Goal: Information Seeking & Learning: Learn about a topic

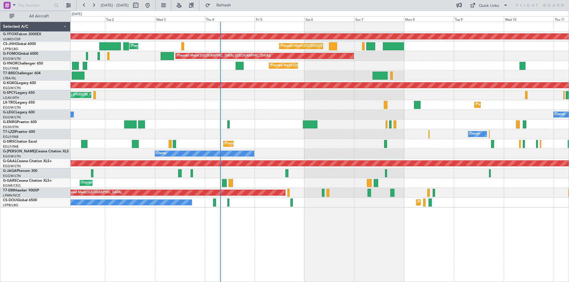
click at [329, 155] on div "Owner Owner" at bounding box center [320, 154] width 498 height 10
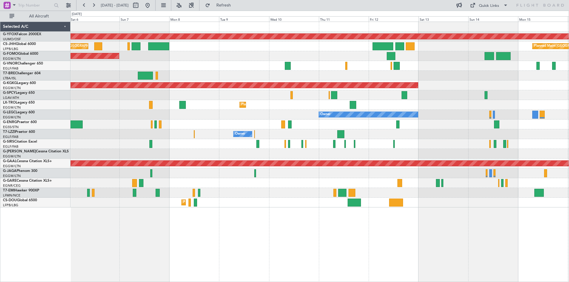
click at [39, 92] on div "AOG Maint Ostafyevo Planned Maint [GEOGRAPHIC_DATA] ([GEOGRAPHIC_DATA]) Planned…" at bounding box center [284, 147] width 569 height 272
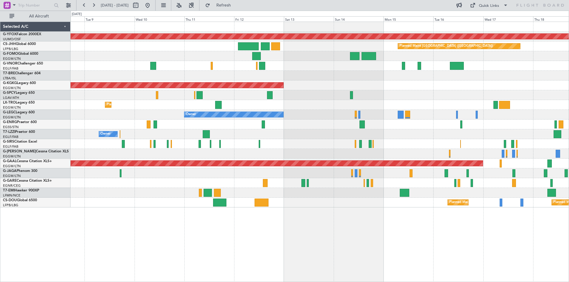
click at [369, 135] on div "AOG Maint Ostafyevo Planned Maint [GEOGRAPHIC_DATA] ([GEOGRAPHIC_DATA]) Planned…" at bounding box center [320, 115] width 498 height 186
click at [152, 6] on button at bounding box center [147, 5] width 9 height 9
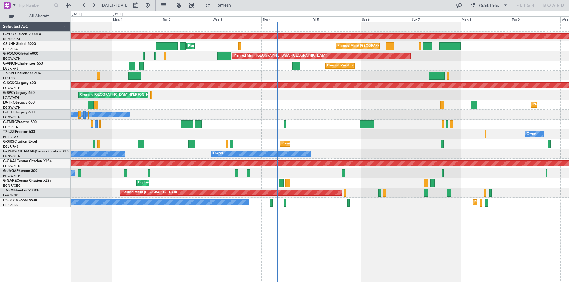
click at [423, 125] on div at bounding box center [320, 125] width 498 height 10
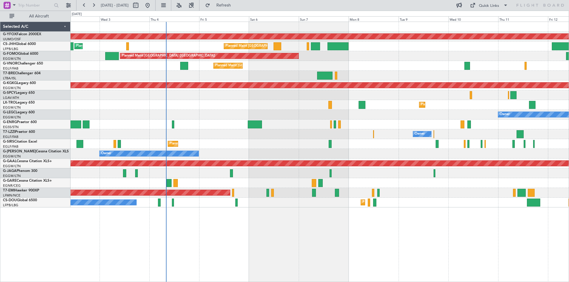
click at [310, 66] on div "AOG Maint Ostafyevo Planned Maint [GEOGRAPHIC_DATA] ([GEOGRAPHIC_DATA]) Planned…" at bounding box center [320, 115] width 498 height 186
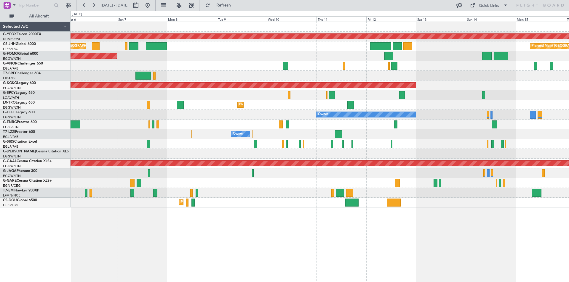
click at [370, 69] on div "Planned Maint [GEOGRAPHIC_DATA] ([GEOGRAPHIC_DATA])" at bounding box center [320, 66] width 498 height 10
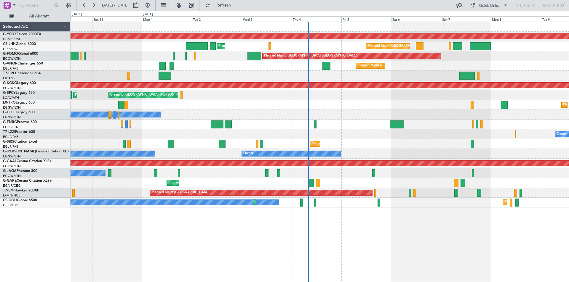
click at [472, 143] on div "AOG Maint Ostafyevo Planned Maint [GEOGRAPHIC_DATA] ([GEOGRAPHIC_DATA]) Planned…" at bounding box center [320, 115] width 498 height 186
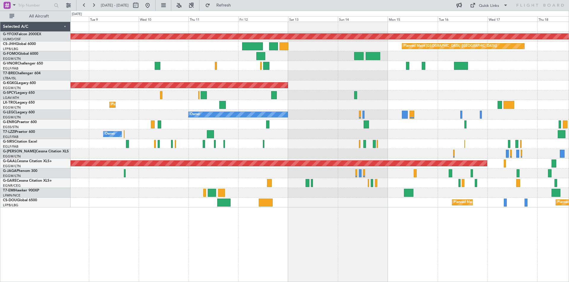
click at [20, 76] on div "AOG Maint Ostafyevo Planned Maint [GEOGRAPHIC_DATA] ([GEOGRAPHIC_DATA]) Planned…" at bounding box center [284, 147] width 569 height 272
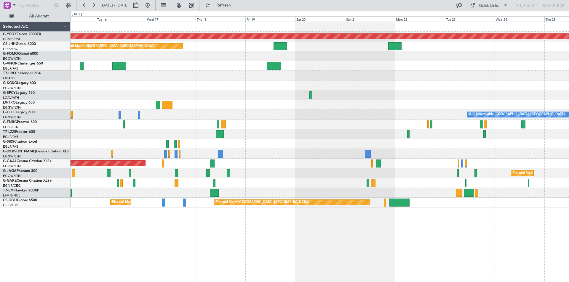
click at [172, 84] on div "AOG Maint [GEOGRAPHIC_DATA] (Ataturk)" at bounding box center [320, 86] width 498 height 10
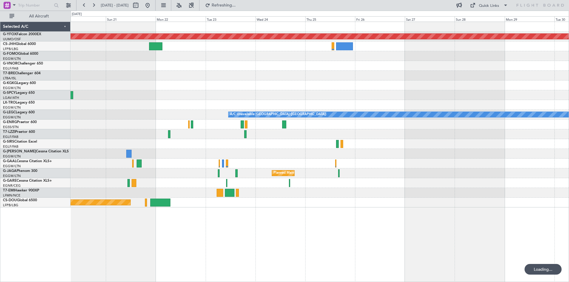
click at [225, 77] on div "AOG Maint Ostafyevo A/C Unavailable [GEOGRAPHIC_DATA] ([GEOGRAPHIC_DATA]) Plann…" at bounding box center [320, 115] width 498 height 186
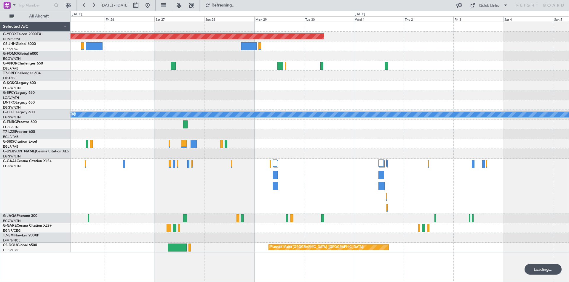
click at [253, 74] on div at bounding box center [320, 76] width 498 height 10
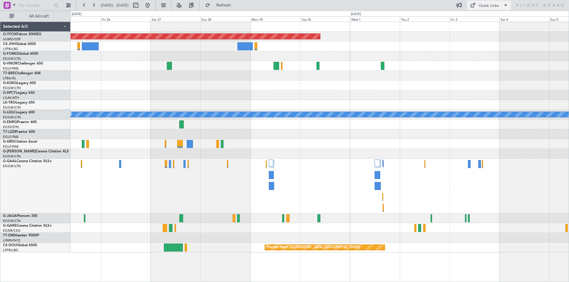
click at [475, 4] on span at bounding box center [472, 5] width 7 height 7
click at [477, 16] on button "Trip Builder" at bounding box center [489, 19] width 44 height 14
click at [152, 7] on button at bounding box center [147, 5] width 9 height 9
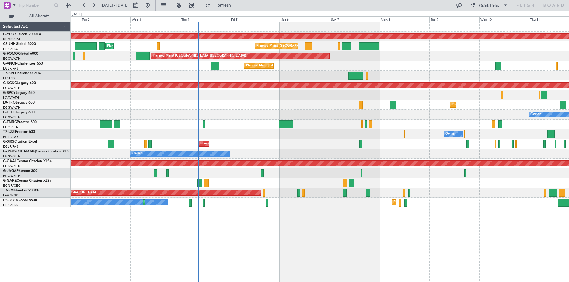
click at [0, 122] on html "[DATE] - [DATE] Refresh Quick Links All Aircraft AOG Maint Ostafyevo Planned Ma…" at bounding box center [284, 141] width 569 height 282
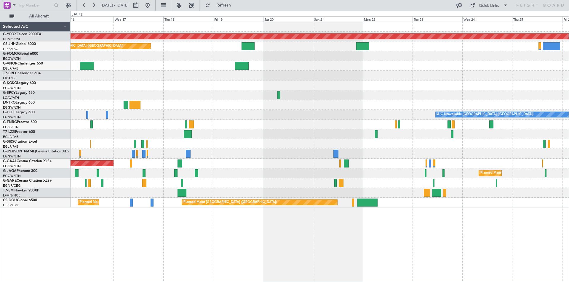
click at [125, 111] on div "A/C Unavailable [GEOGRAPHIC_DATA] ([GEOGRAPHIC_DATA])" at bounding box center [320, 115] width 498 height 10
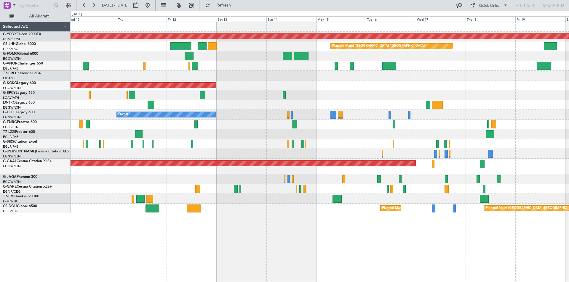
click at [513, 129] on div "AOG Maint Ostafyevo Planned Maint [GEOGRAPHIC_DATA] ([GEOGRAPHIC_DATA]) AOG Mai…" at bounding box center [320, 118] width 498 height 192
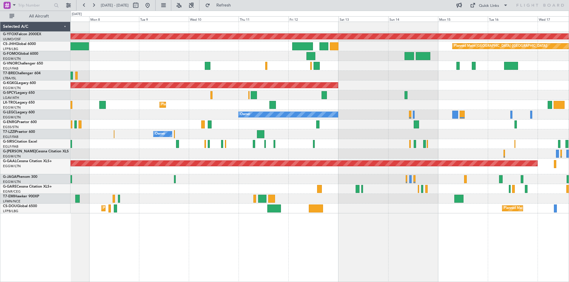
click at [464, 123] on div at bounding box center [320, 125] width 498 height 10
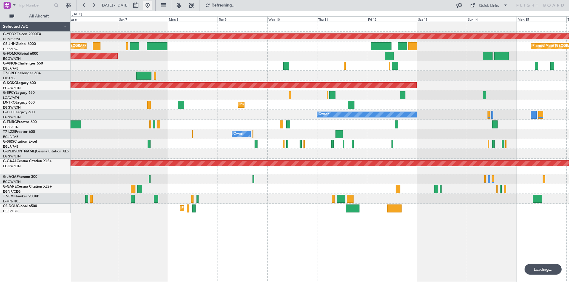
click at [152, 7] on button at bounding box center [147, 5] width 9 height 9
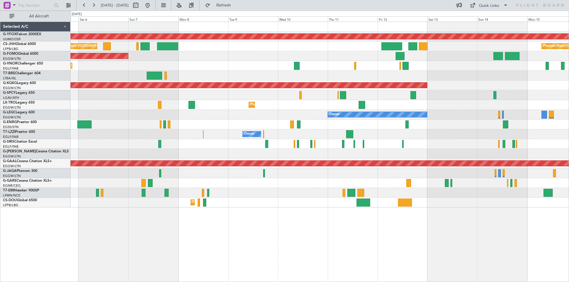
click at [195, 60] on div "Planned Maint [GEOGRAPHIC_DATA] ([GEOGRAPHIC_DATA])" at bounding box center [320, 56] width 498 height 10
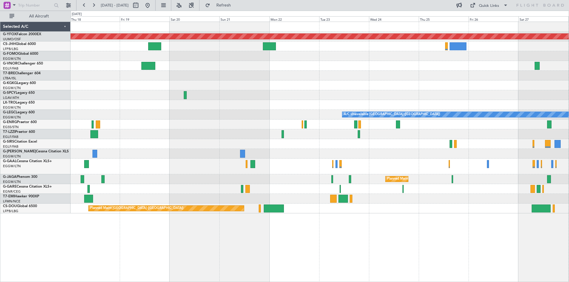
click at [236, 55] on div at bounding box center [320, 56] width 498 height 10
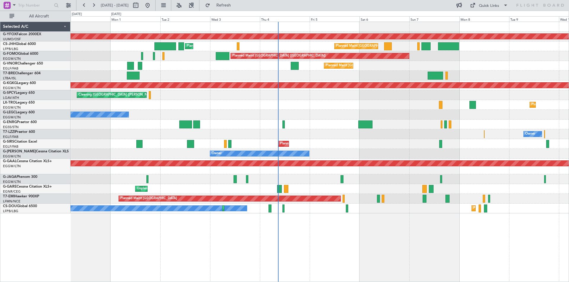
click at [500, 70] on div "Planned Maint [GEOGRAPHIC_DATA] ([GEOGRAPHIC_DATA])" at bounding box center [320, 66] width 498 height 10
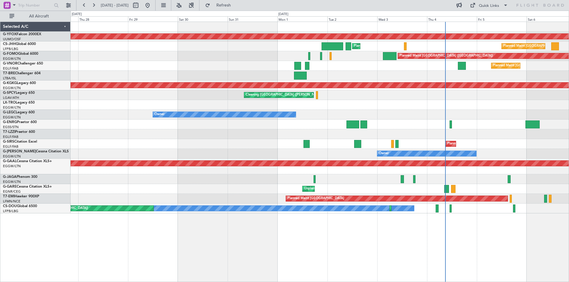
click at [403, 67] on div "Planned Maint [GEOGRAPHIC_DATA] ([GEOGRAPHIC_DATA])" at bounding box center [320, 66] width 498 height 10
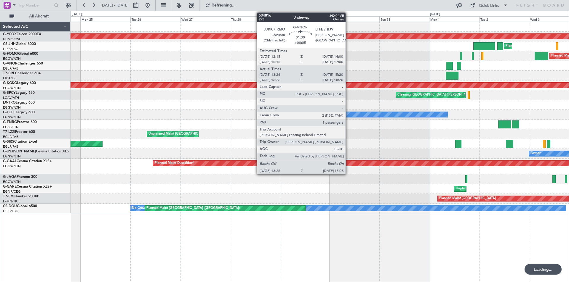
click at [427, 57] on div "Planned Maint [GEOGRAPHIC_DATA] ([GEOGRAPHIC_DATA])" at bounding box center [320, 56] width 498 height 10
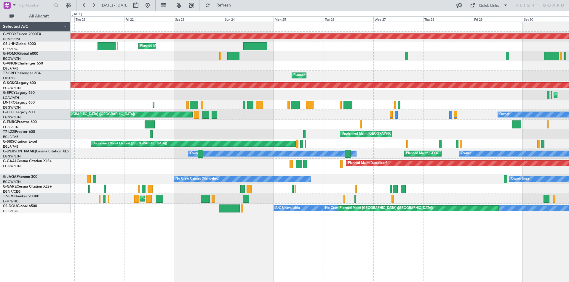
click at [359, 50] on div "Planned Maint [GEOGRAPHIC_DATA] ([GEOGRAPHIC_DATA])" at bounding box center [320, 46] width 498 height 10
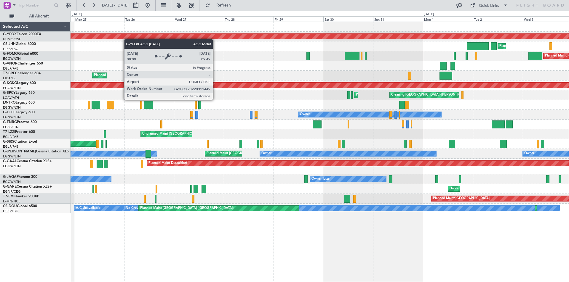
click at [124, 38] on div "AOG Maint Ostafyevo Planned Maint [GEOGRAPHIC_DATA] ([GEOGRAPHIC_DATA]) Planned…" at bounding box center [320, 118] width 498 height 192
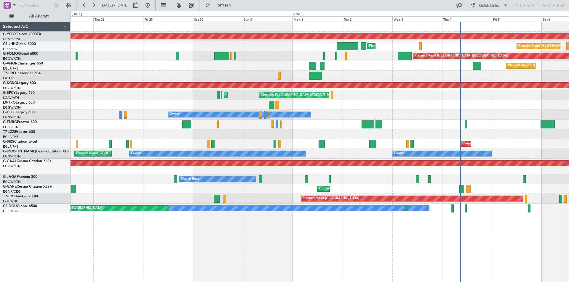
click at [285, 49] on div "Planned Maint [GEOGRAPHIC_DATA] ([GEOGRAPHIC_DATA]) Planned Maint [GEOGRAPHIC_D…" at bounding box center [320, 46] width 498 height 10
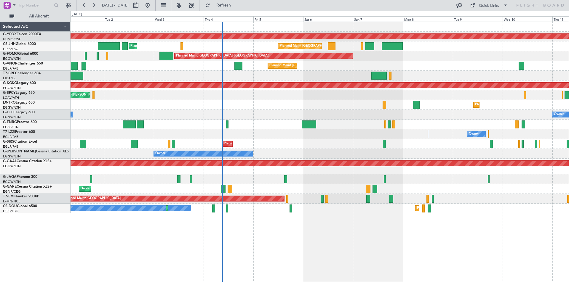
click at [195, 114] on div "AOG Maint Ostafyevo Planned Maint [GEOGRAPHIC_DATA] ([GEOGRAPHIC_DATA]) Planned…" at bounding box center [320, 118] width 498 height 192
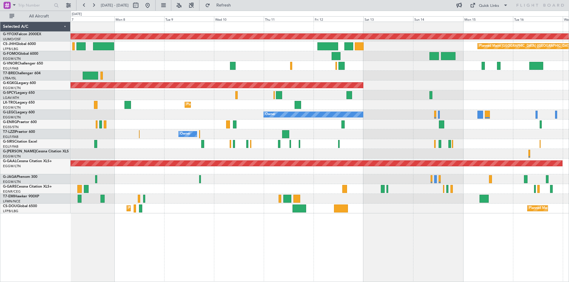
click at [118, 99] on div "AOG Maint Ostafyevo Planned Maint [GEOGRAPHIC_DATA] ([GEOGRAPHIC_DATA]) Planned…" at bounding box center [320, 118] width 498 height 192
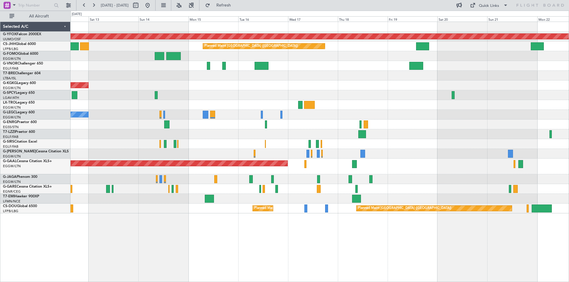
click at [90, 114] on div "Owner A/C Unavailable [GEOGRAPHIC_DATA] ([GEOGRAPHIC_DATA])" at bounding box center [320, 115] width 498 height 10
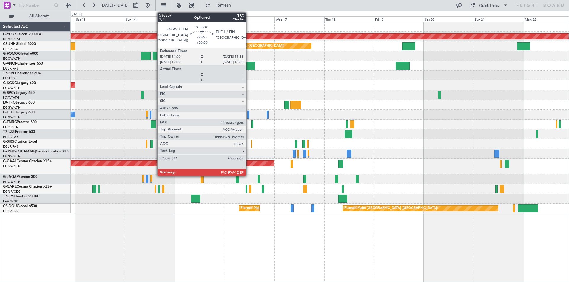
click at [249, 113] on div at bounding box center [248, 115] width 2 height 8
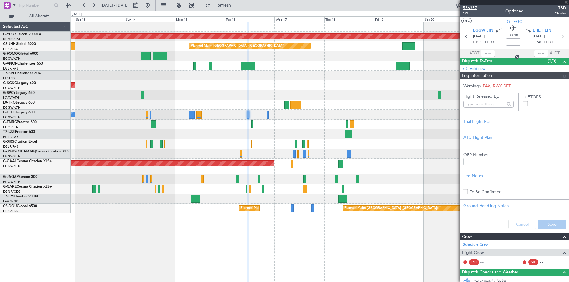
click at [472, 7] on span "536357" at bounding box center [470, 8] width 14 height 6
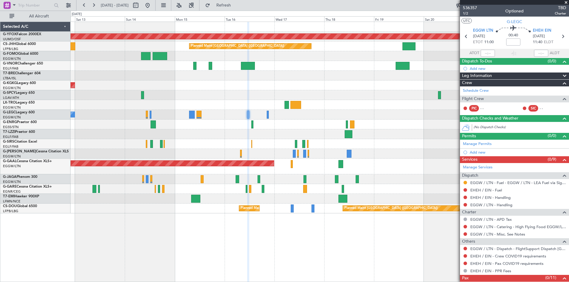
click at [567, 2] on span at bounding box center [566, 2] width 6 height 5
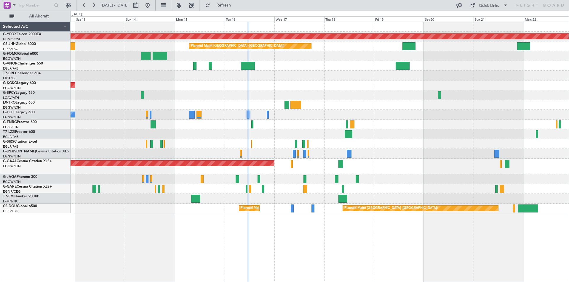
type input "0"
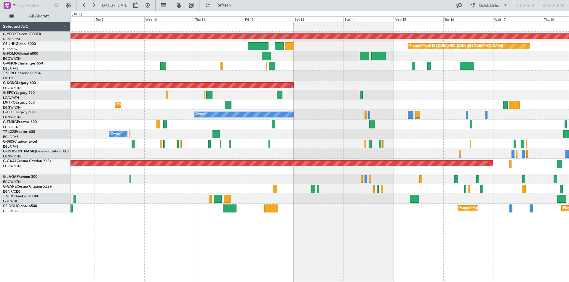
click at [406, 103] on div "Planned Maint Dusseldorf" at bounding box center [320, 105] width 498 height 10
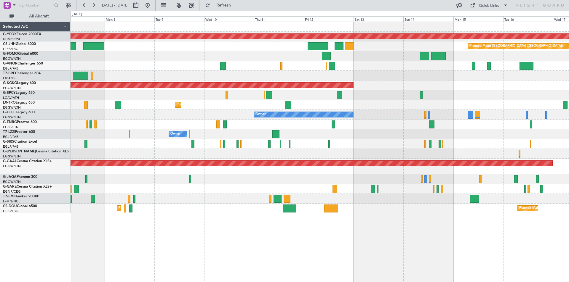
click at [307, 81] on div "AOG Maint [GEOGRAPHIC_DATA] (Ataturk)" at bounding box center [320, 86] width 498 height 10
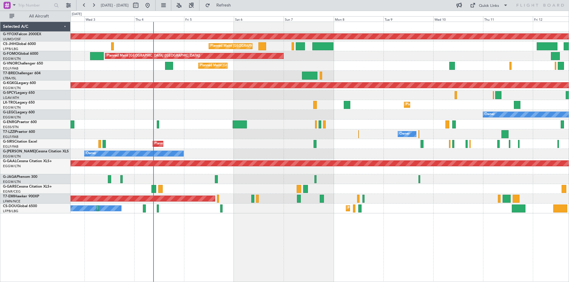
click at [449, 95] on div "Cleaning [GEOGRAPHIC_DATA] ([PERSON_NAME] Intl)" at bounding box center [320, 95] width 498 height 10
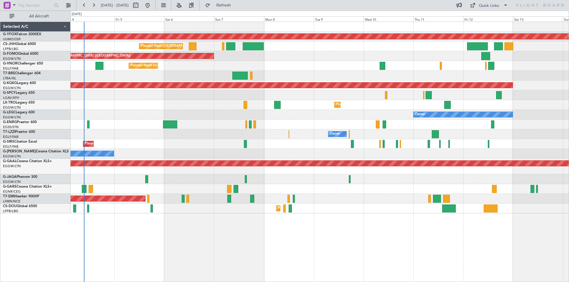
click at [377, 135] on div "AOG Maint Ostafyevo Planned Maint [GEOGRAPHIC_DATA] ([GEOGRAPHIC_DATA]) Planned…" at bounding box center [320, 118] width 498 height 192
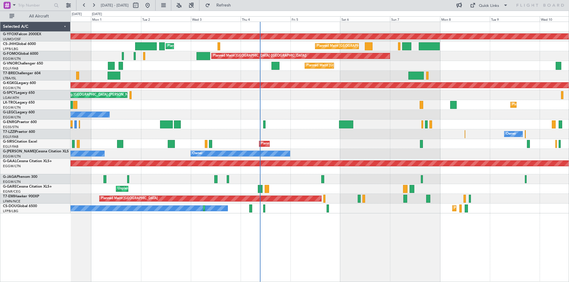
click at [415, 148] on div "AOG Maint Ostafyevo Planned Maint [GEOGRAPHIC_DATA] ([GEOGRAPHIC_DATA]) Planned…" at bounding box center [320, 118] width 498 height 192
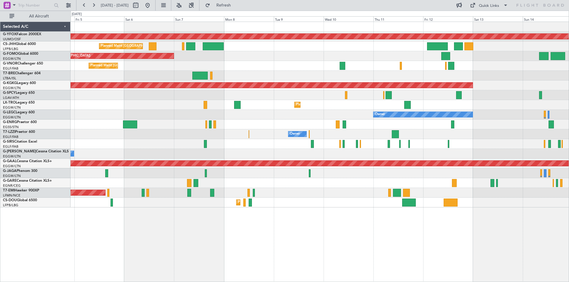
click at [197, 91] on div at bounding box center [320, 95] width 498 height 10
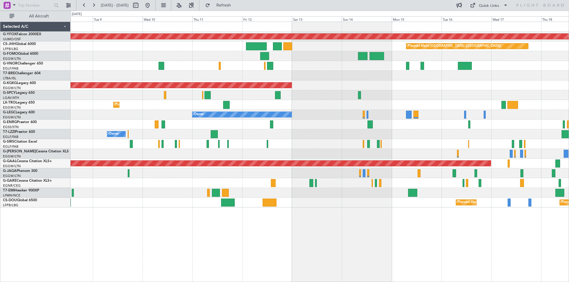
click at [355, 92] on div "AOG Maint Ostafyevo Planned Maint [GEOGRAPHIC_DATA] ([GEOGRAPHIC_DATA]) Planned…" at bounding box center [320, 115] width 498 height 186
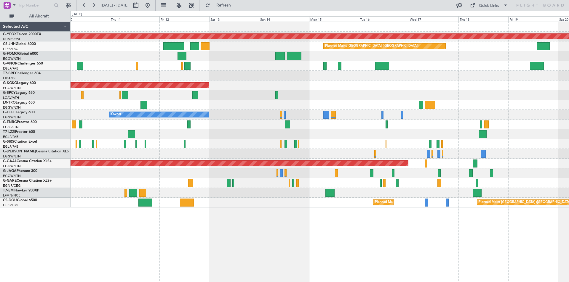
click at [354, 130] on div "Owner" at bounding box center [320, 135] width 498 height 10
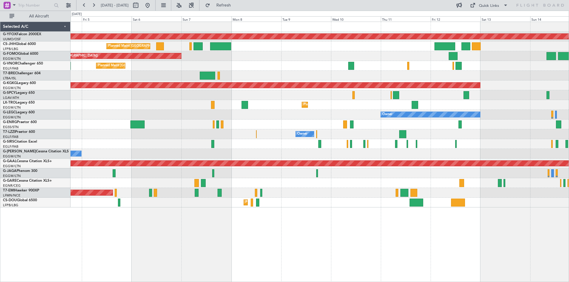
click at [521, 120] on div "AOG Maint Ostafyevo Planned Maint [GEOGRAPHIC_DATA] ([GEOGRAPHIC_DATA]) Planned…" at bounding box center [320, 115] width 498 height 186
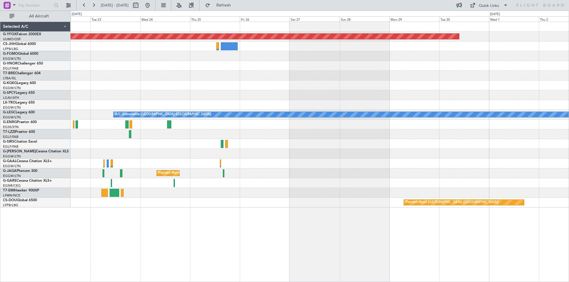
click at [8, 126] on div "AOG Maint Ostafyevo A/C Unavailable [GEOGRAPHIC_DATA] ([GEOGRAPHIC_DATA]) Plann…" at bounding box center [284, 147] width 569 height 272
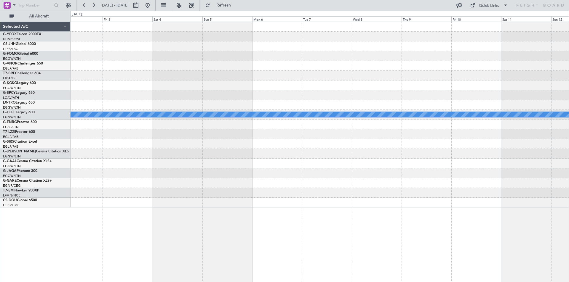
click at [0, 124] on html "[DATE] - [DATE] Refresh Quick Links All Aircraft AOG Maint Ostafyevo A/C Unavai…" at bounding box center [284, 141] width 569 height 282
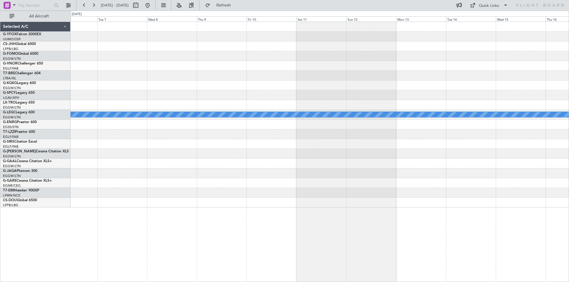
click at [0, 106] on html "[DATE] - [DATE] Refresh Quick Links All Aircraft A/C Unavailable [GEOGRAPHIC_DA…" at bounding box center [284, 141] width 569 height 282
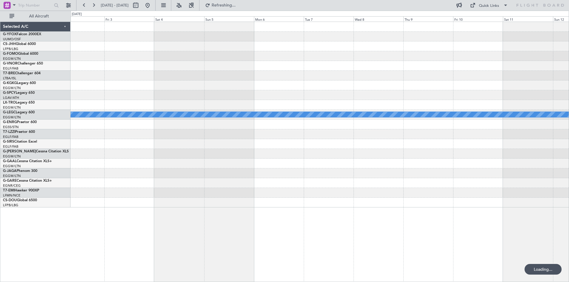
click at [483, 94] on div at bounding box center [320, 95] width 498 height 10
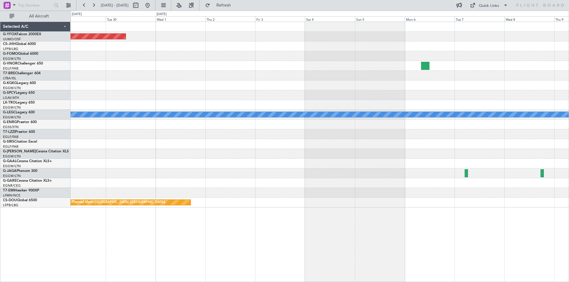
click at [362, 80] on div at bounding box center [320, 76] width 498 height 10
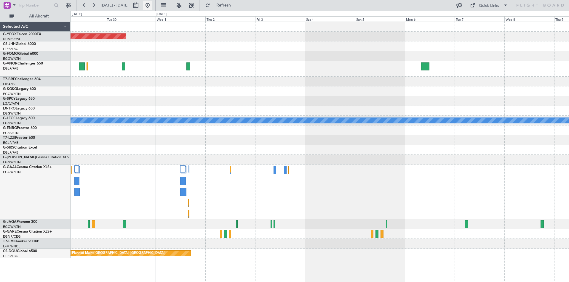
click at [152, 4] on button at bounding box center [147, 5] width 9 height 9
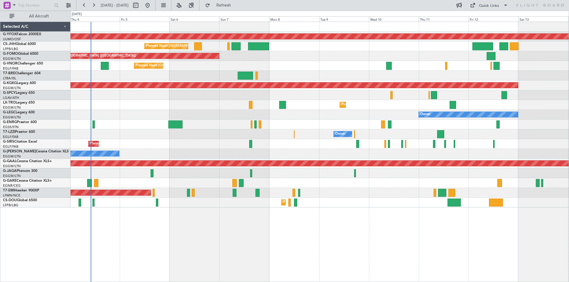
click at [214, 102] on div "AOG Maint Ostafyevo Planned Maint [GEOGRAPHIC_DATA] ([GEOGRAPHIC_DATA]) Planned…" at bounding box center [320, 115] width 498 height 186
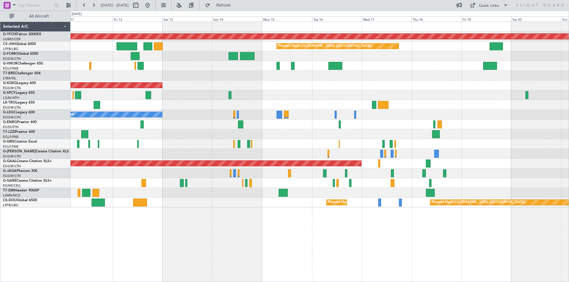
click at [226, 155] on div "AOG Maint Ostafyevo Planned Maint [GEOGRAPHIC_DATA] ([GEOGRAPHIC_DATA]) AOG Mai…" at bounding box center [320, 115] width 498 height 186
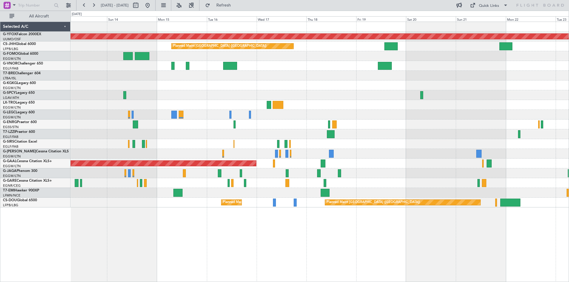
click at [348, 148] on div at bounding box center [320, 144] width 498 height 10
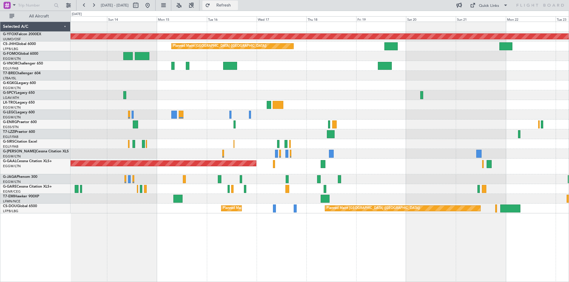
click at [236, 7] on span "Refresh" at bounding box center [223, 5] width 25 height 4
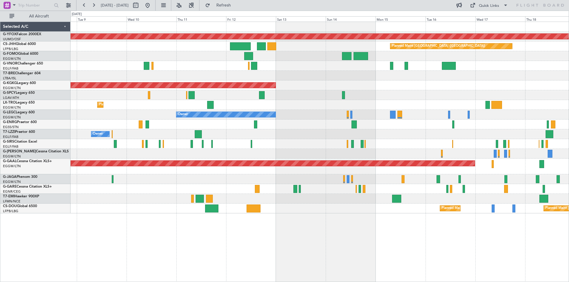
click at [490, 111] on div "Owner" at bounding box center [320, 115] width 498 height 10
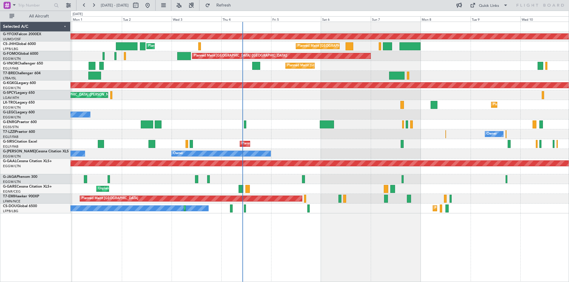
click at [497, 109] on div "Planned Maint Dusseldorf" at bounding box center [320, 105] width 498 height 10
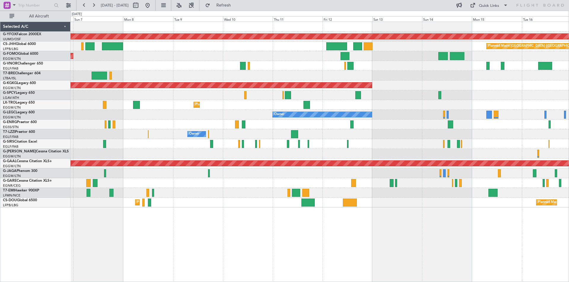
click at [127, 147] on div "Planned Maint [GEOGRAPHIC_DATA] ([GEOGRAPHIC_DATA])" at bounding box center [320, 144] width 498 height 10
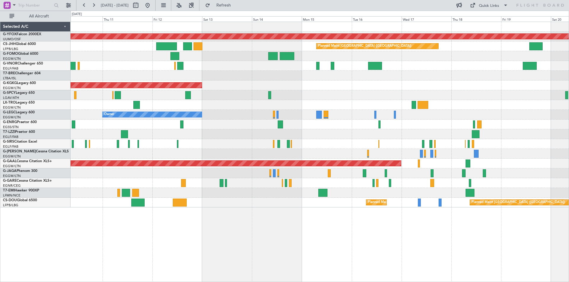
click at [309, 117] on div "Owner" at bounding box center [320, 115] width 498 height 10
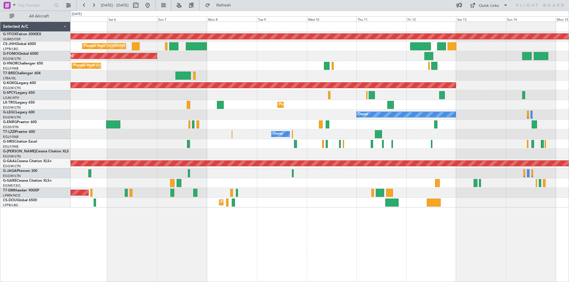
click at [468, 130] on div "Owner" at bounding box center [320, 135] width 498 height 10
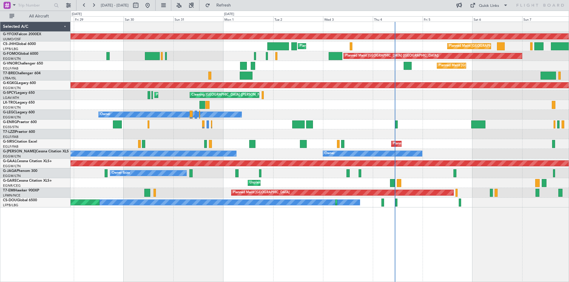
click at [406, 109] on div "Planned Maint Dusseldorf" at bounding box center [320, 105] width 498 height 10
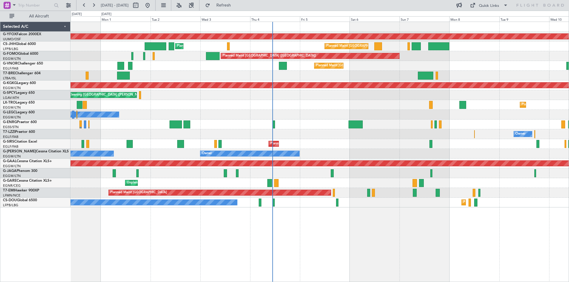
click at [348, 122] on div at bounding box center [355, 125] width 14 height 8
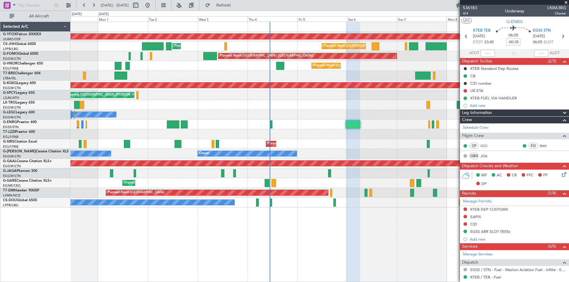
click at [565, 1] on span at bounding box center [566, 2] width 6 height 5
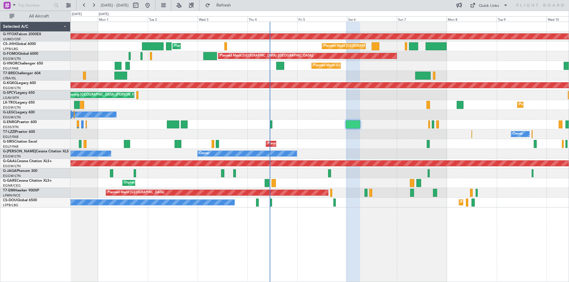
type input "0"
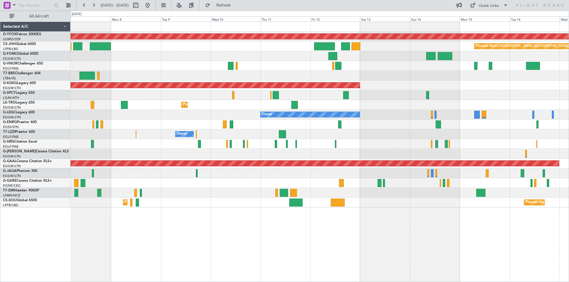
click at [55, 96] on div "AOG Maint Ostafyevo Planned Maint Paris (Le Bourget) Planned Maint Paris (Le Bo…" at bounding box center [284, 147] width 569 height 272
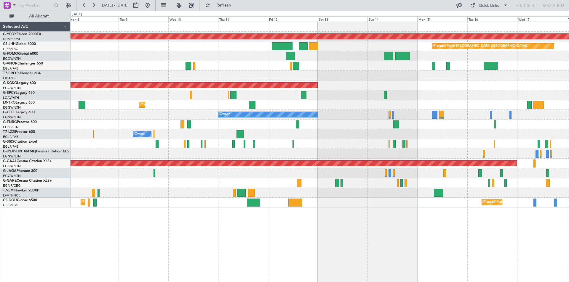
click at [393, 122] on div at bounding box center [395, 125] width 5 height 8
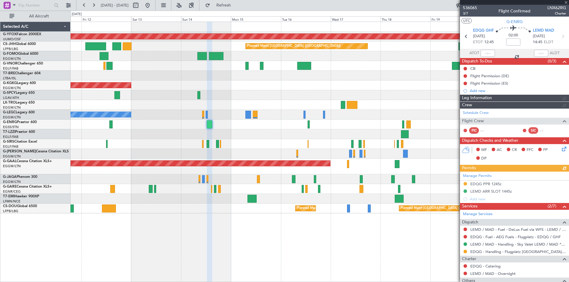
click at [566, 2] on div at bounding box center [514, 2] width 109 height 5
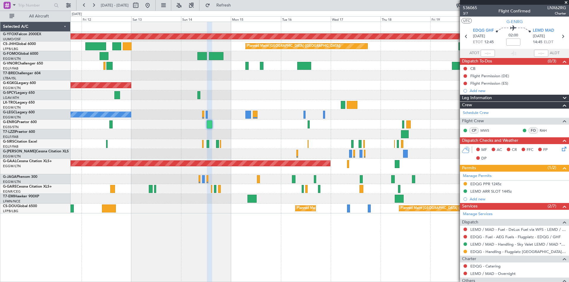
click at [566, 2] on span at bounding box center [566, 2] width 6 height 5
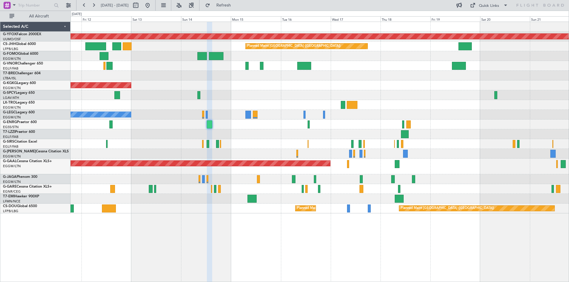
type input "0"
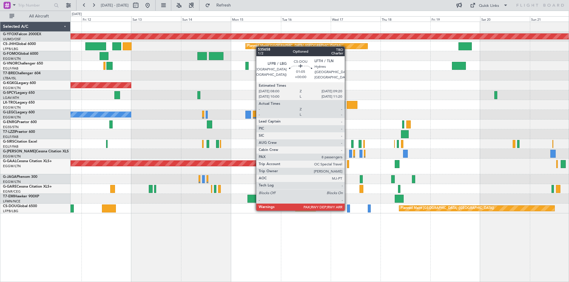
click at [347, 210] on div at bounding box center [348, 209] width 3 height 8
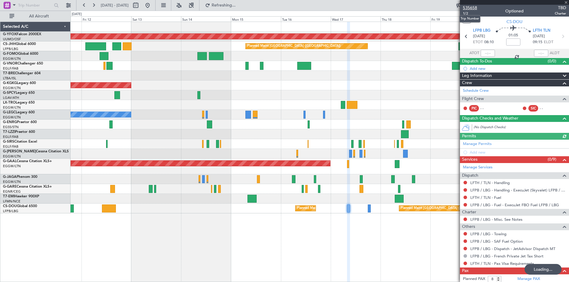
click at [470, 9] on span "535658" at bounding box center [470, 8] width 14 height 6
click at [566, 1] on span at bounding box center [566, 2] width 6 height 5
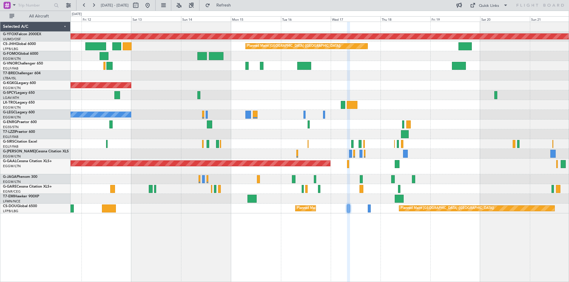
type input "0"
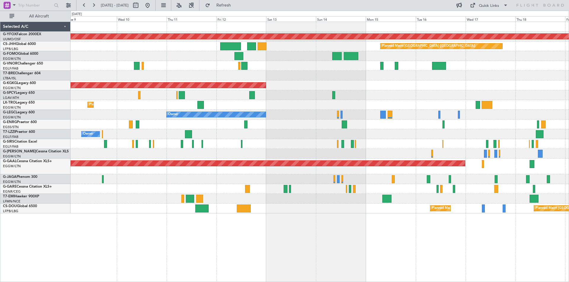
click at [340, 126] on div at bounding box center [320, 125] width 498 height 10
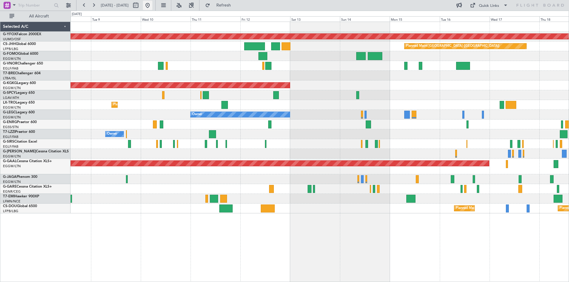
click at [152, 6] on button at bounding box center [147, 5] width 9 height 9
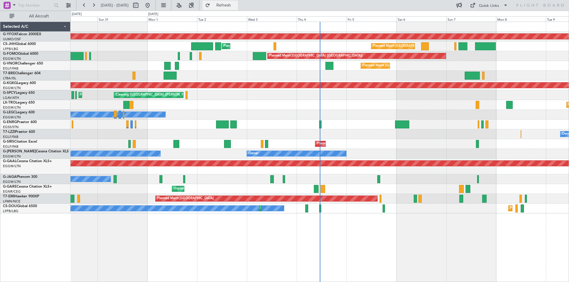
click at [236, 6] on span "Refresh" at bounding box center [223, 5] width 25 height 4
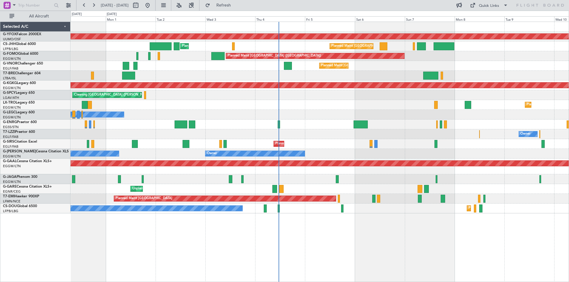
click at [341, 151] on div "Owner Owner" at bounding box center [320, 154] width 498 height 10
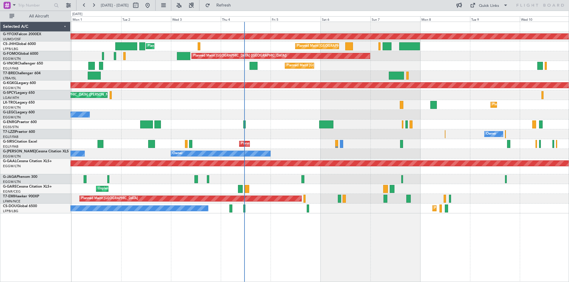
click at [277, 127] on div at bounding box center [320, 125] width 498 height 10
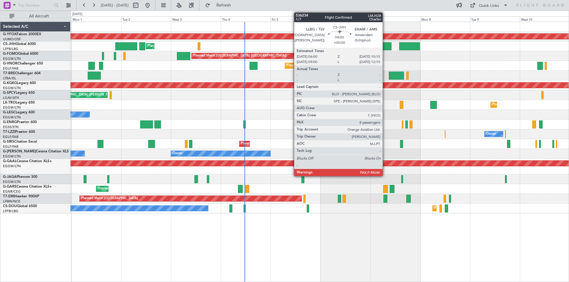
click at [385, 44] on div at bounding box center [387, 46] width 9 height 8
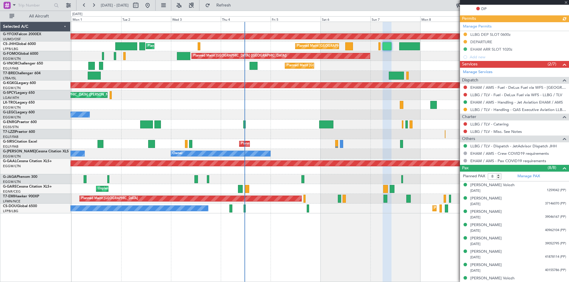
scroll to position [181, 0]
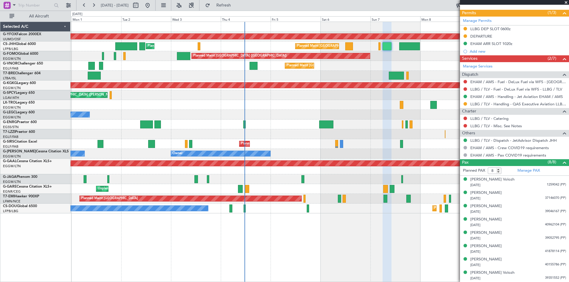
click at [566, 3] on span at bounding box center [566, 2] width 6 height 5
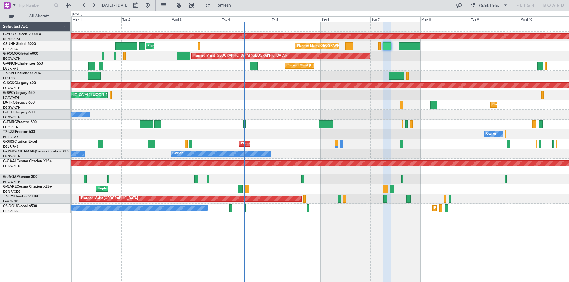
type input "0"
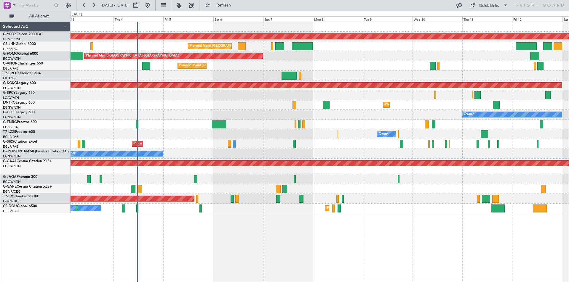
click at [419, 156] on div "Owner Owner" at bounding box center [320, 154] width 498 height 10
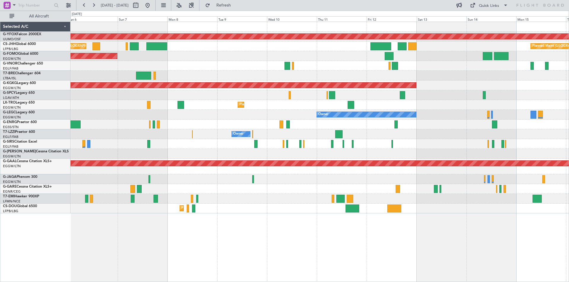
click at [303, 146] on div "Planned Maint [GEOGRAPHIC_DATA] ([GEOGRAPHIC_DATA])" at bounding box center [320, 144] width 498 height 10
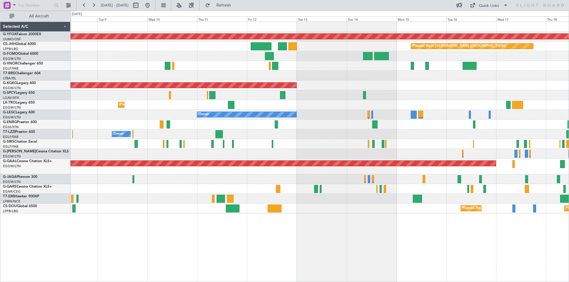
click at [335, 138] on div "Owner" at bounding box center [320, 135] width 498 height 10
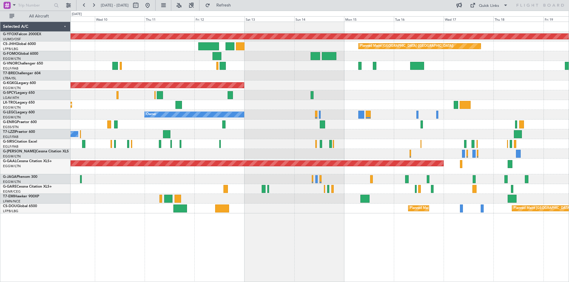
click at [386, 146] on div at bounding box center [320, 144] width 498 height 10
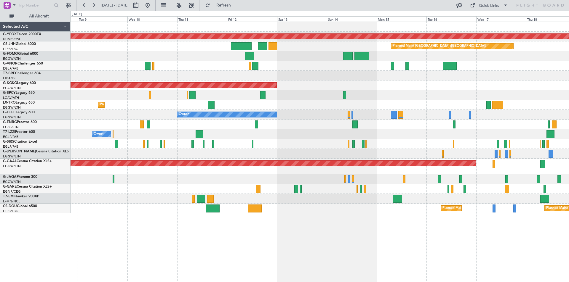
click at [284, 150] on div at bounding box center [320, 154] width 498 height 10
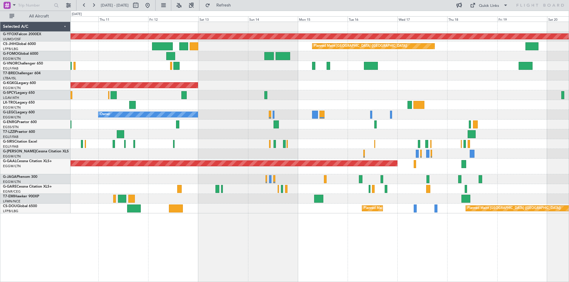
click at [410, 148] on div at bounding box center [320, 144] width 498 height 10
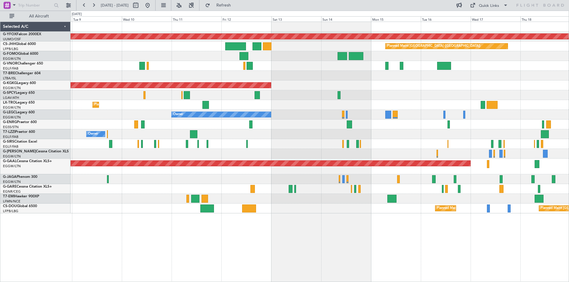
click at [323, 151] on div "AOG Maint Ostafyevo Planned Maint Paris (Le Bourget) Planned Maint London (Luto…" at bounding box center [320, 118] width 498 height 192
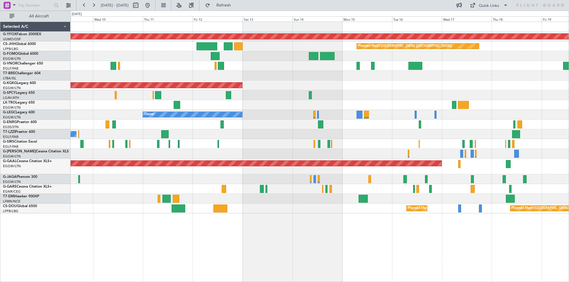
click at [308, 126] on div at bounding box center [320, 125] width 498 height 10
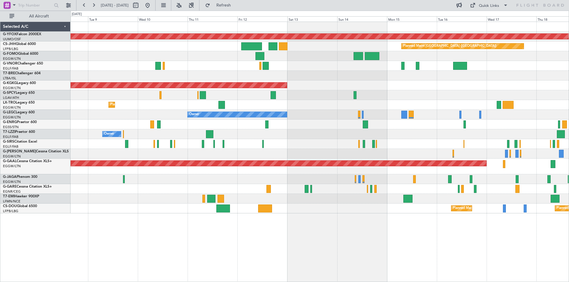
click at [179, 130] on div "Owner" at bounding box center [320, 135] width 498 height 10
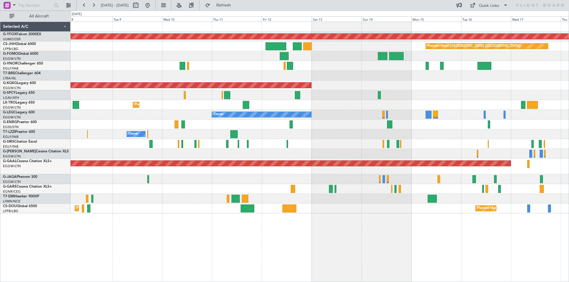
click at [183, 134] on div "Owner" at bounding box center [320, 135] width 498 height 10
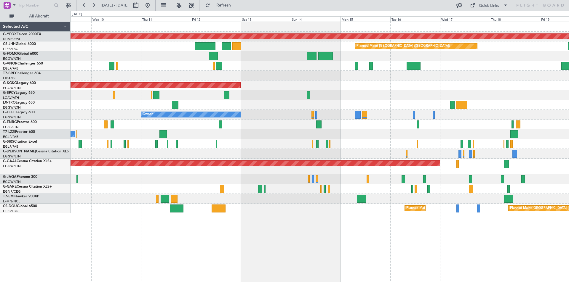
click at [378, 143] on div at bounding box center [320, 144] width 498 height 10
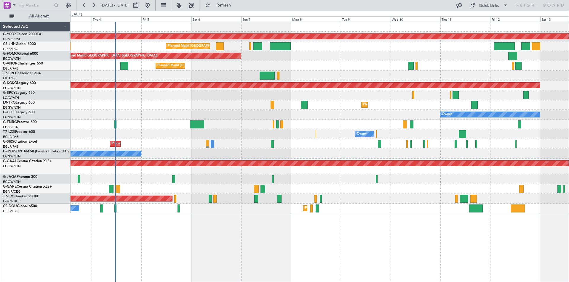
click at [466, 135] on div at bounding box center [462, 134] width 7 height 8
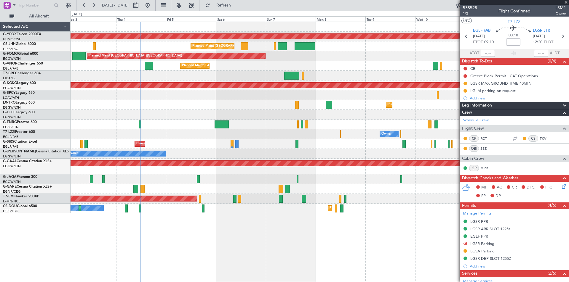
click at [566, 1] on span at bounding box center [566, 2] width 6 height 5
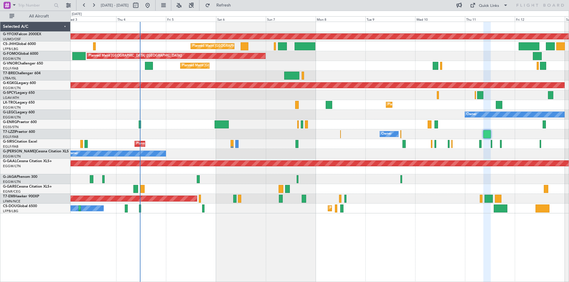
type input "0"
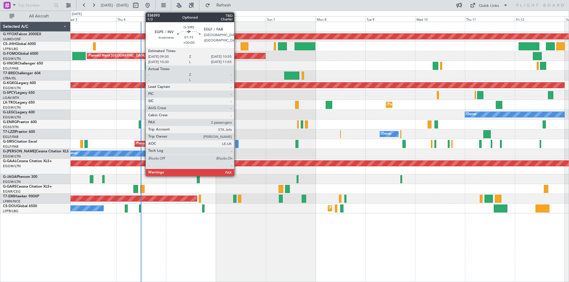
click at [237, 147] on div at bounding box center [236, 144] width 3 height 8
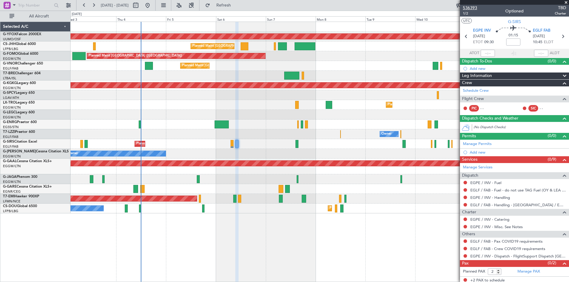
click at [473, 7] on span "536393" at bounding box center [470, 8] width 14 height 6
click at [567, 3] on span at bounding box center [566, 2] width 6 height 5
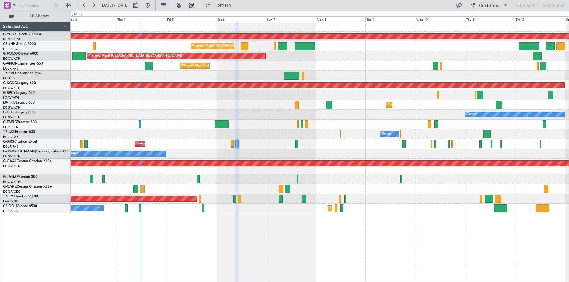
type input "0"
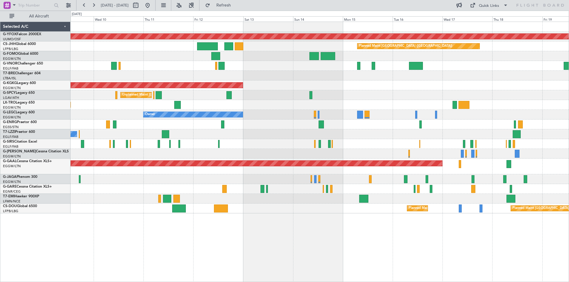
click at [132, 116] on div "Owner" at bounding box center [320, 115] width 498 height 10
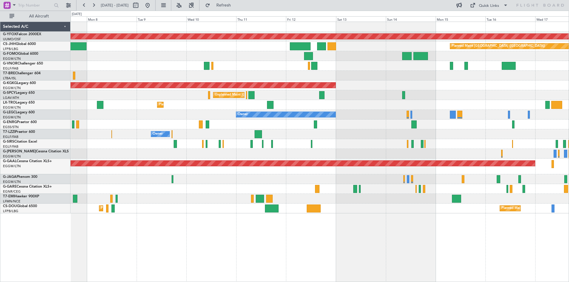
click at [523, 128] on div "AOG Maint Ostafyevo Planned Maint Paris (Le Bourget) Planned Maint Paris (Le Bo…" at bounding box center [320, 118] width 498 height 192
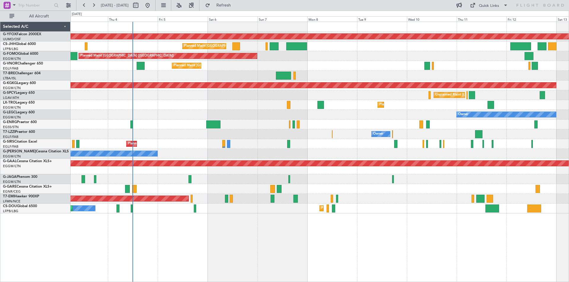
click at [431, 128] on div "AOG Maint Ostafyevo Planned Maint Paris (Le Bourget) Planned Maint London (Luto…" at bounding box center [320, 118] width 498 height 192
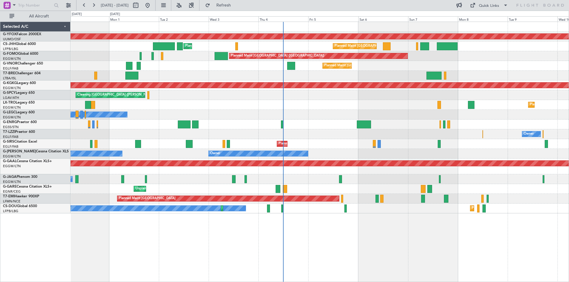
click at [367, 156] on div "Owner Owner" at bounding box center [320, 154] width 498 height 10
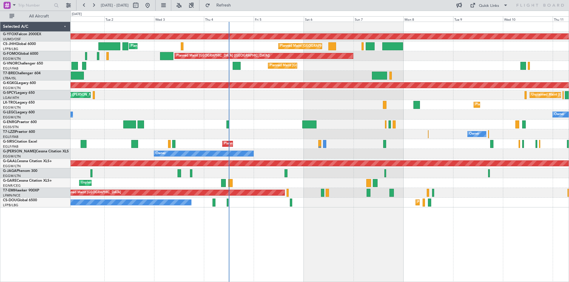
click at [344, 117] on div "Owner Owner" at bounding box center [320, 115] width 498 height 10
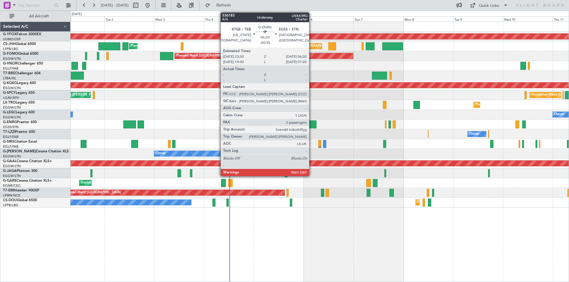
click at [312, 122] on div at bounding box center [309, 125] width 14 height 8
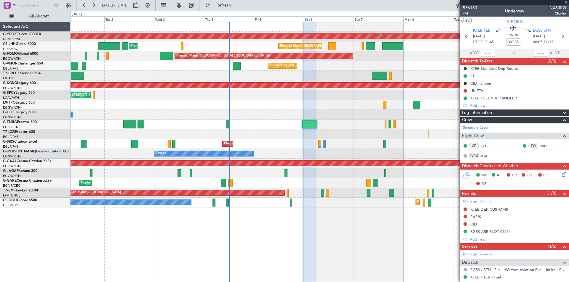
click at [288, 148] on div "Planned Maint [GEOGRAPHIC_DATA] ([GEOGRAPHIC_DATA])" at bounding box center [320, 144] width 498 height 10
click at [290, 144] on div "Planned Maint [GEOGRAPHIC_DATA] ([GEOGRAPHIC_DATA])" at bounding box center [320, 144] width 498 height 10
click at [565, 2] on span at bounding box center [566, 2] width 6 height 5
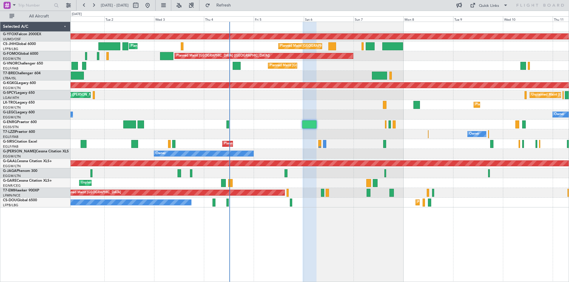
type input "0"
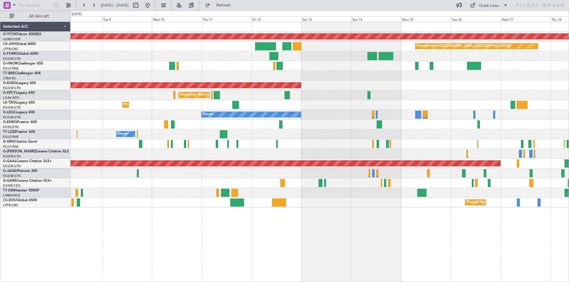
click at [77, 115] on div "AOG Maint Ostafyevo Planned Maint Paris (Le Bourget) Planned Maint Paris (Le Bo…" at bounding box center [320, 115] width 498 height 186
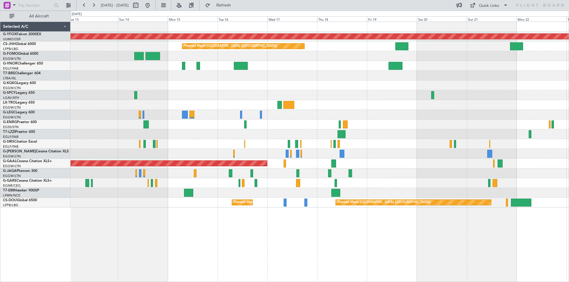
click at [111, 94] on div "Unplanned Maint Athens (Eleftherios Venizelos Intl)" at bounding box center [320, 95] width 498 height 10
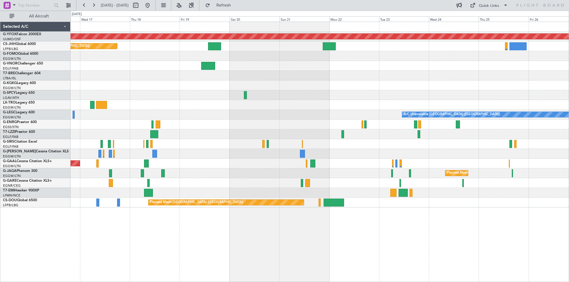
click at [350, 109] on div "AOG Maint Ostafyevo Planned Maint Paris (Le Bourget) A/C Unavailable London (Lu…" at bounding box center [320, 115] width 498 height 186
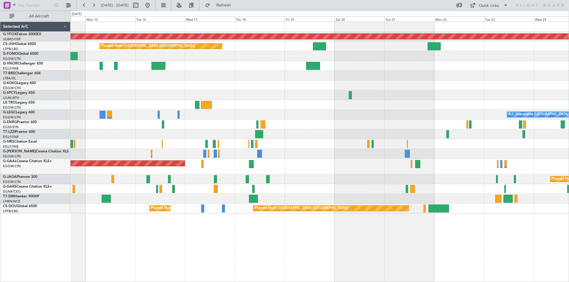
click at [338, 119] on div "AOG Maint Ostafyevo Planned Maint Paris (Le Bourget) AOG Maint Istanbul (Atatur…" at bounding box center [320, 118] width 498 height 192
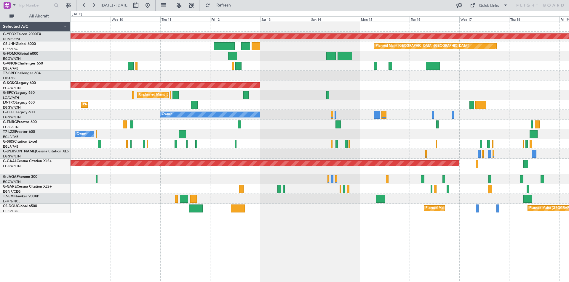
click at [376, 125] on div "AOG Maint Ostafyevo Planned Maint Paris (Le Bourget) Planned Maint London (Luto…" at bounding box center [320, 118] width 498 height 192
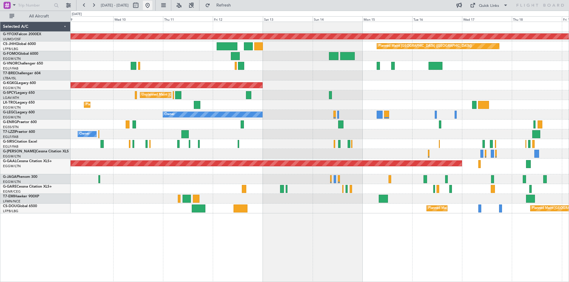
click at [152, 4] on button at bounding box center [147, 5] width 9 height 9
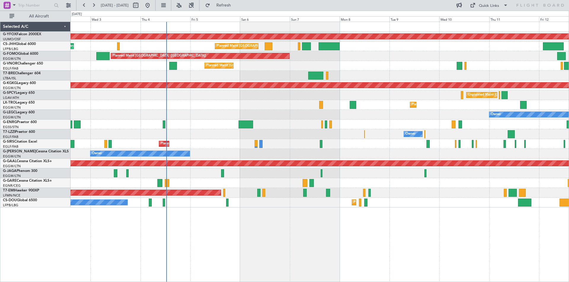
click at [345, 113] on div "Owner Owner" at bounding box center [320, 115] width 498 height 10
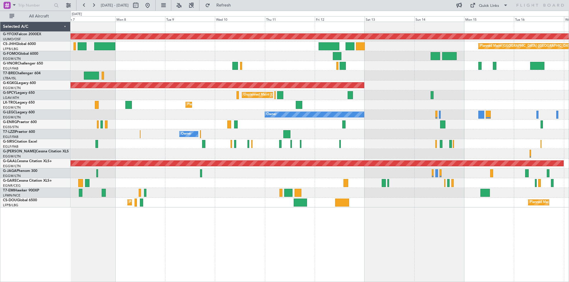
click at [222, 109] on div "Planned Maint Dusseldorf" at bounding box center [320, 105] width 498 height 10
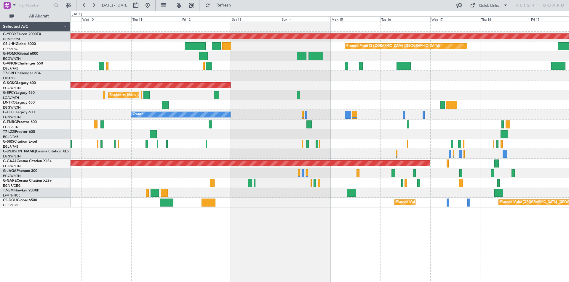
click at [341, 116] on div "Owner" at bounding box center [320, 115] width 498 height 10
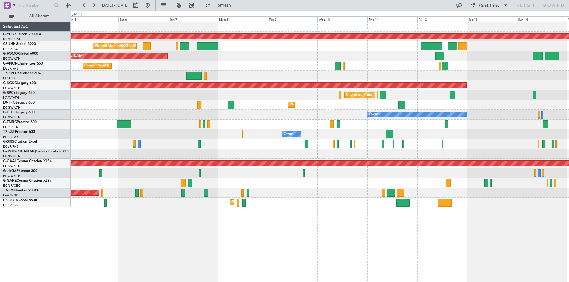
click at [475, 102] on div "Planned Maint Dusseldorf" at bounding box center [320, 105] width 498 height 10
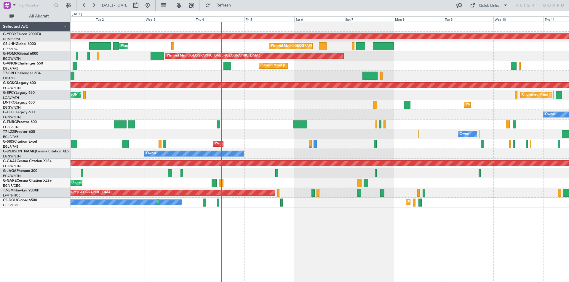
click at [387, 112] on div "AOG Maint Ostafyevo Planned Maint Paris (Le Bourget) Planned Maint London (Luto…" at bounding box center [320, 115] width 498 height 186
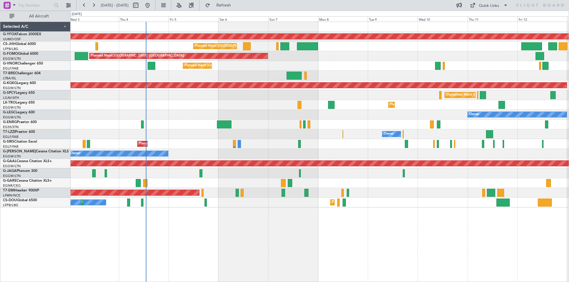
click at [326, 116] on div "Owner Owner" at bounding box center [320, 115] width 498 height 10
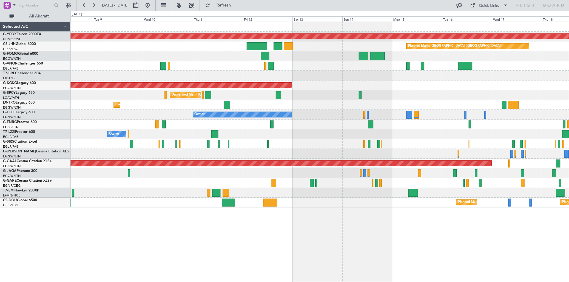
click at [175, 111] on div "AOG Maint Ostafyevo Planned Maint Paris (Le Bourget) Planned Maint Paris (Le Bo…" at bounding box center [320, 115] width 498 height 186
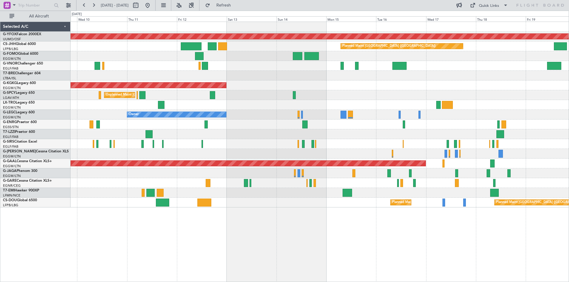
click at [338, 100] on div "Planned Maint Dusseldorf" at bounding box center [320, 105] width 498 height 10
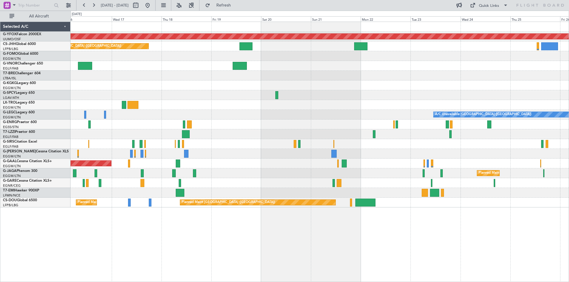
click at [124, 127] on div "AOG Maint Ostafyevo Planned Maint Paris (Le Bourget) A/C Unavailable London (Lu…" at bounding box center [320, 115] width 498 height 186
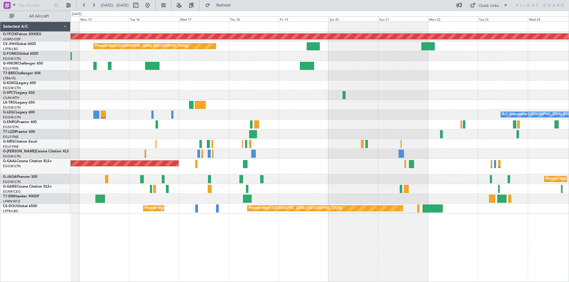
click at [507, 145] on div at bounding box center [320, 144] width 498 height 10
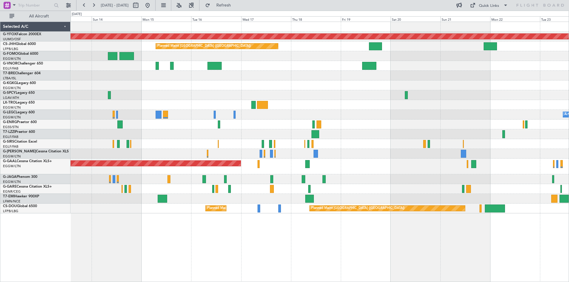
click at [471, 163] on div "AOG Maint Ostafyevo Planned Maint Paris (Le Bourget) AOG Maint Istanbul (Atatur…" at bounding box center [320, 118] width 498 height 192
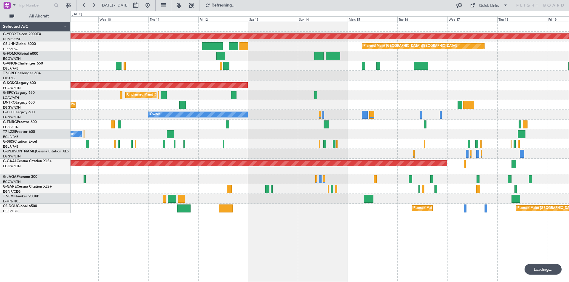
click at [408, 91] on div "AOG Maint Ostafyevo Planned Maint Paris (Le Bourget) Planned Maint London (Luto…" at bounding box center [320, 118] width 498 height 192
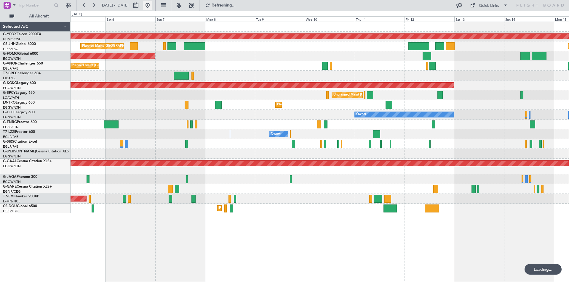
click at [152, 8] on button at bounding box center [147, 5] width 9 height 9
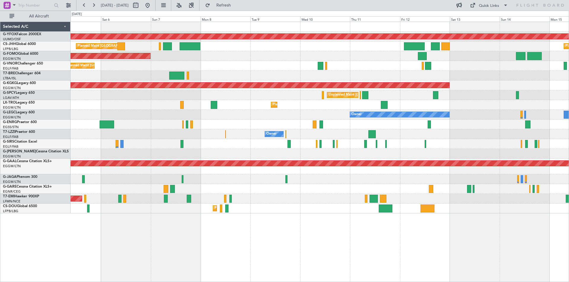
click at [51, 128] on div "AOG Maint Ostafyevo Planned Maint Paris (Le Bourget) Planned Maint Paris (Le Bo…" at bounding box center [284, 147] width 569 height 272
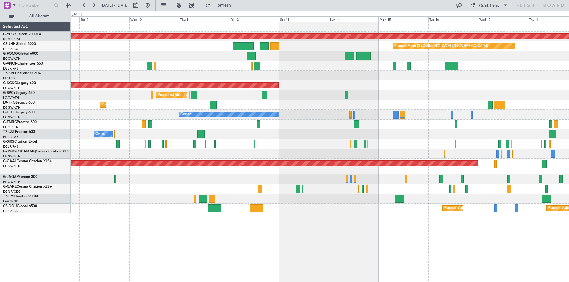
click at [282, 150] on div at bounding box center [320, 154] width 498 height 10
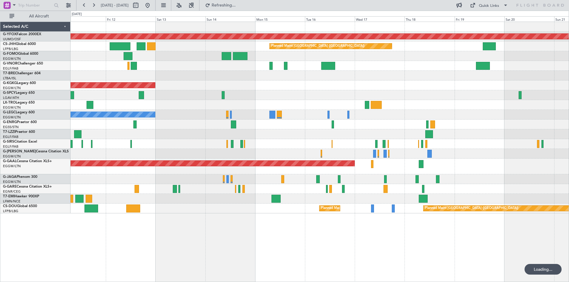
click at [193, 167] on div "Planned Maint Dusseldorf" at bounding box center [320, 167] width 498 height 16
